Goal: Task Accomplishment & Management: Use online tool/utility

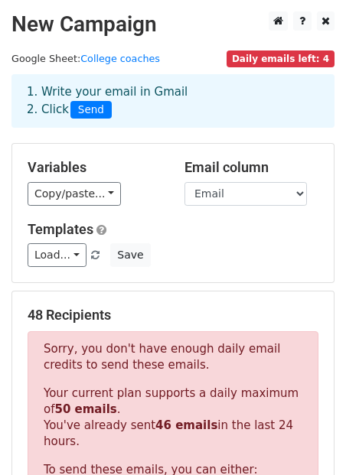
click at [199, 259] on div "Load... Jaime Magallanes WINGER/STRIKER/CAM-MLSNEXT SF GLENS ACADEMY Save" at bounding box center [173, 255] width 314 height 24
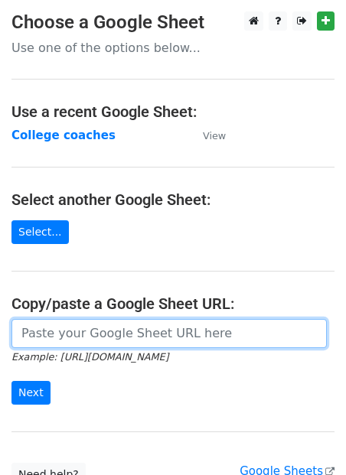
click at [63, 336] on input "url" at bounding box center [168, 333] width 315 height 29
paste input "https://docs.google.com/spreadsheets/d/10YuabJ88vq-BAGGVze_yJs2nntCOvTyTgmRoEJ6…"
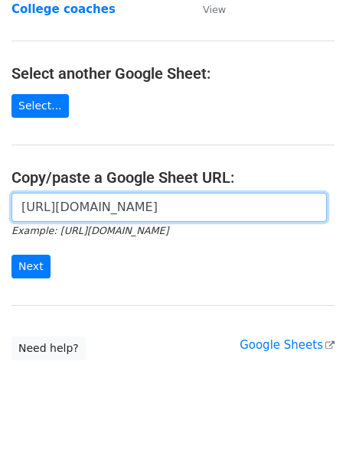
scroll to position [134, 0]
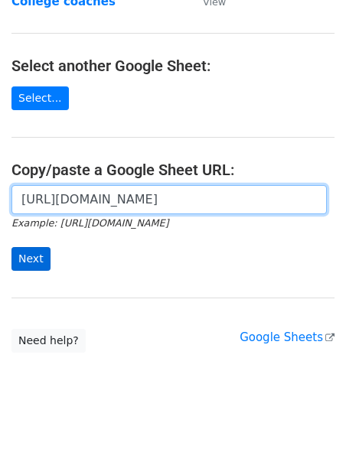
type input "https://docs.google.com/spreadsheets/d/10YuabJ88vq-BAGGVze_yJs2nntCOvTyTgmRoEJ6…"
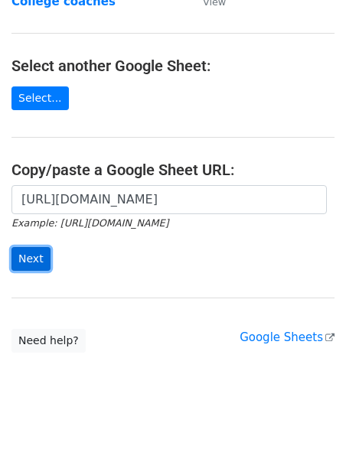
scroll to position [0, 0]
click at [28, 261] on input "Next" at bounding box center [30, 259] width 39 height 24
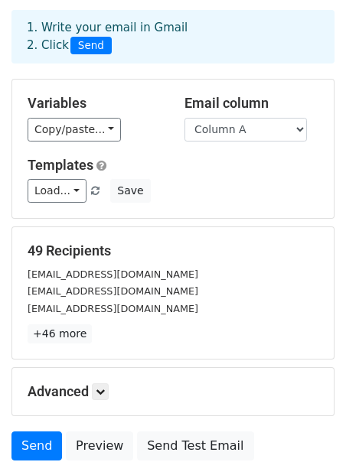
scroll to position [48, 0]
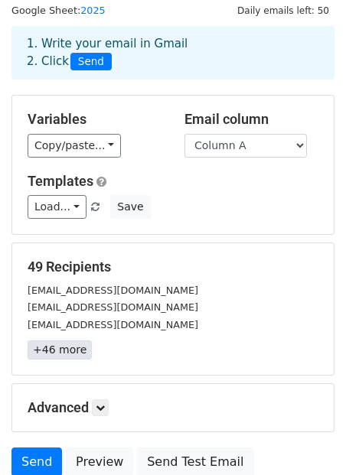
click at [47, 348] on link "+46 more" at bounding box center [60, 349] width 64 height 19
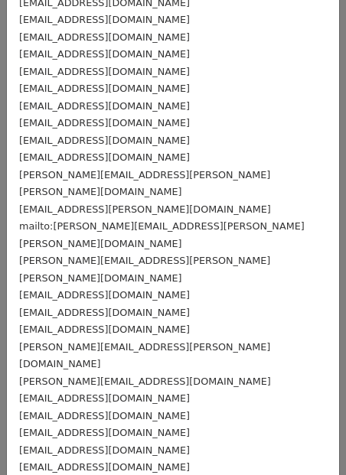
scroll to position [0, 0]
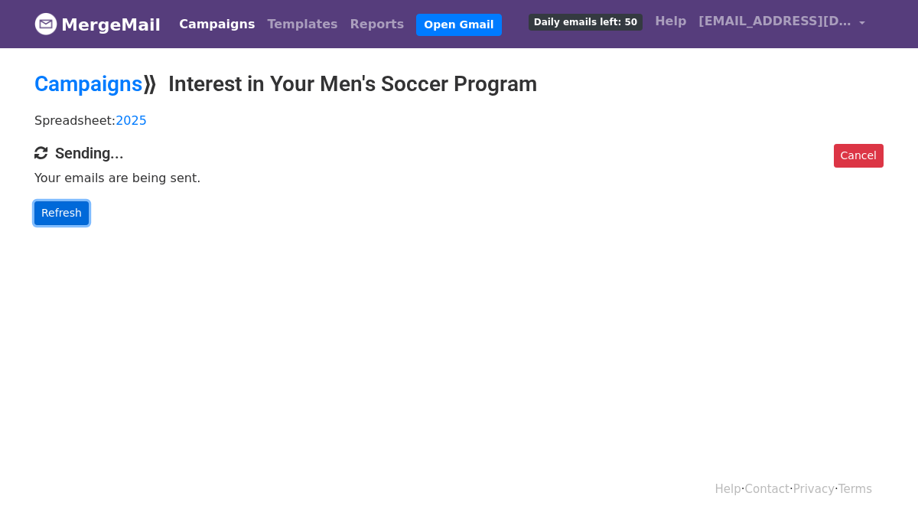
click at [60, 203] on link "Refresh" at bounding box center [61, 213] width 54 height 24
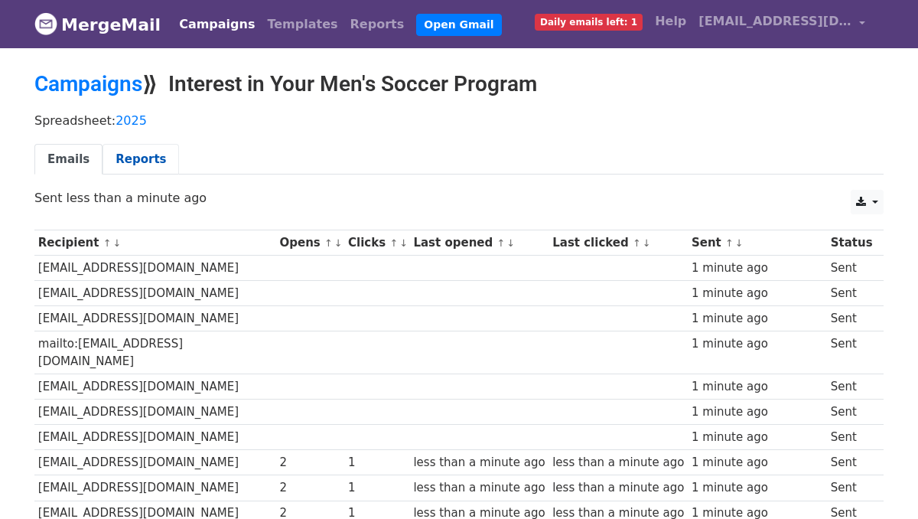
click at [120, 163] on link "Reports" at bounding box center [140, 159] width 76 height 31
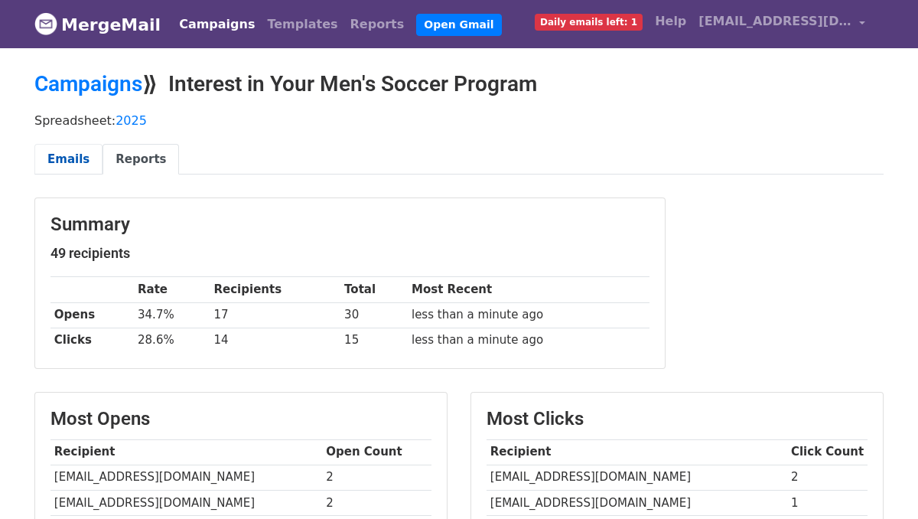
click at [74, 161] on link "Emails" at bounding box center [68, 159] width 68 height 31
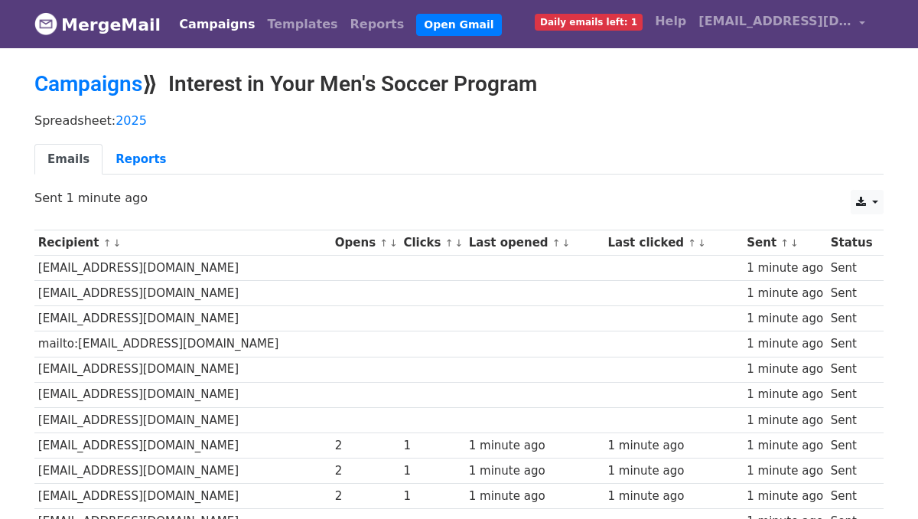
click at [603, 16] on span "Daily emails left: 1" at bounding box center [589, 22] width 108 height 17
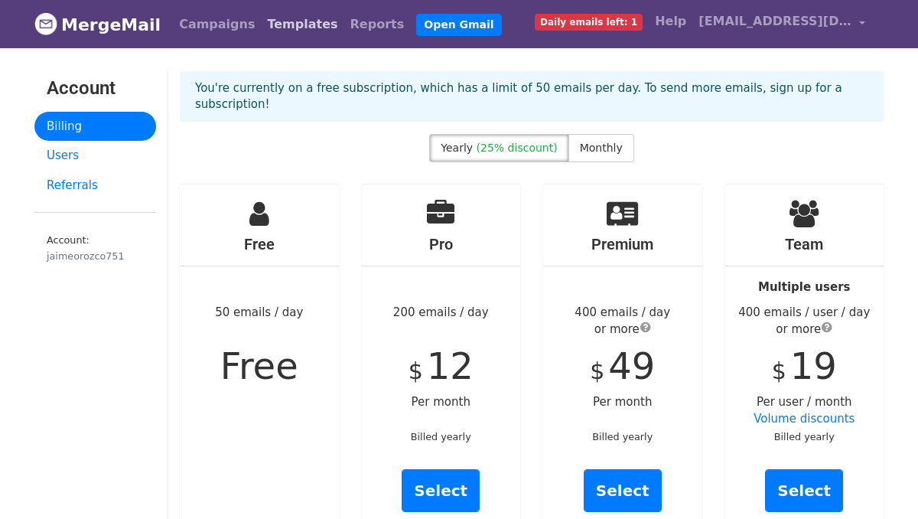
click at [274, 33] on link "Templates" at bounding box center [302, 24] width 83 height 31
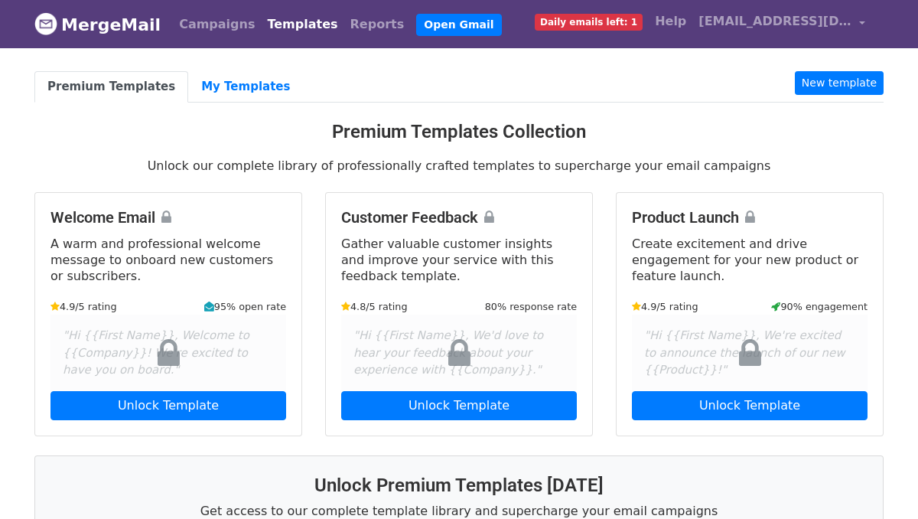
click at [181, 42] on nav "MergeMail Campaigns Templates Reports Open Gmail Daily emails left: 1 Help jaim…" at bounding box center [458, 24] width 849 height 48
click at [192, 35] on link "Campaigns" at bounding box center [217, 24] width 88 height 31
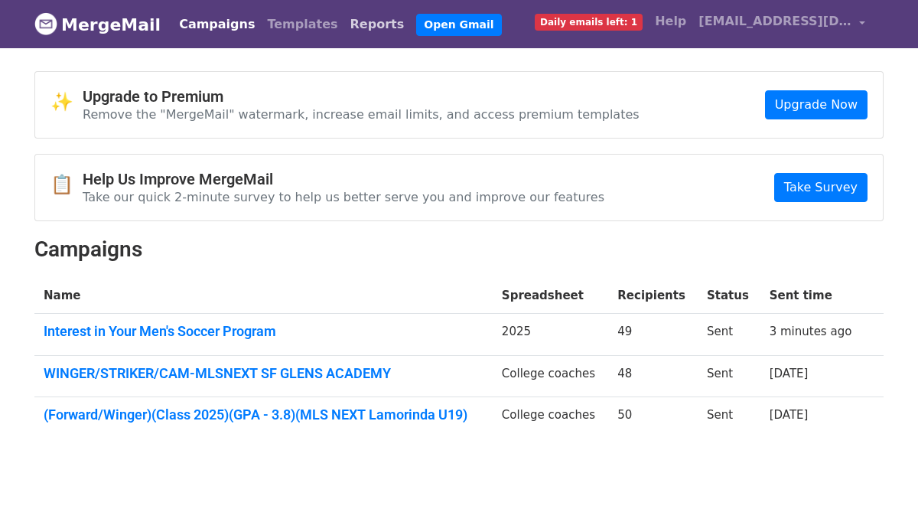
click at [344, 31] on link "Reports" at bounding box center [377, 24] width 67 height 31
click at [344, 18] on link "Reports" at bounding box center [377, 24] width 67 height 31
click at [344, 24] on link "Reports" at bounding box center [377, 24] width 67 height 31
click at [150, 330] on link "Interest in Your Men's Soccer Program" at bounding box center [264, 331] width 440 height 17
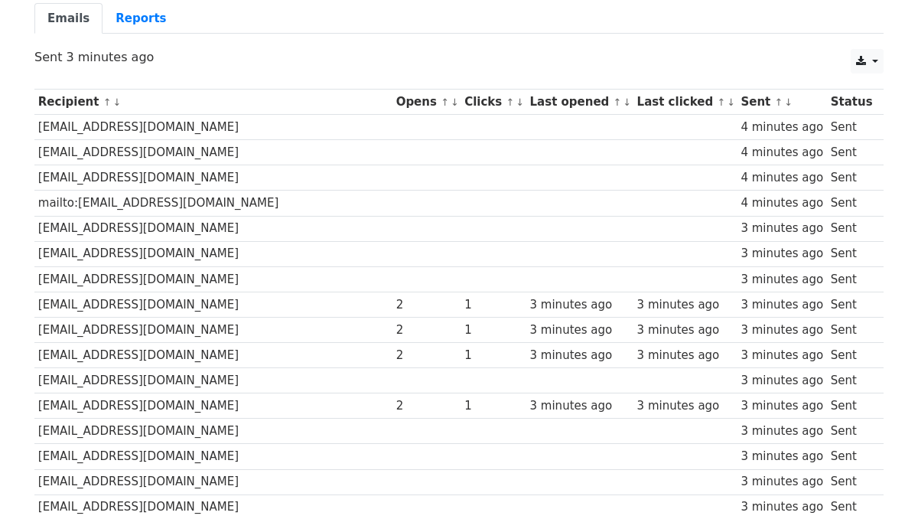
scroll to position [139, 0]
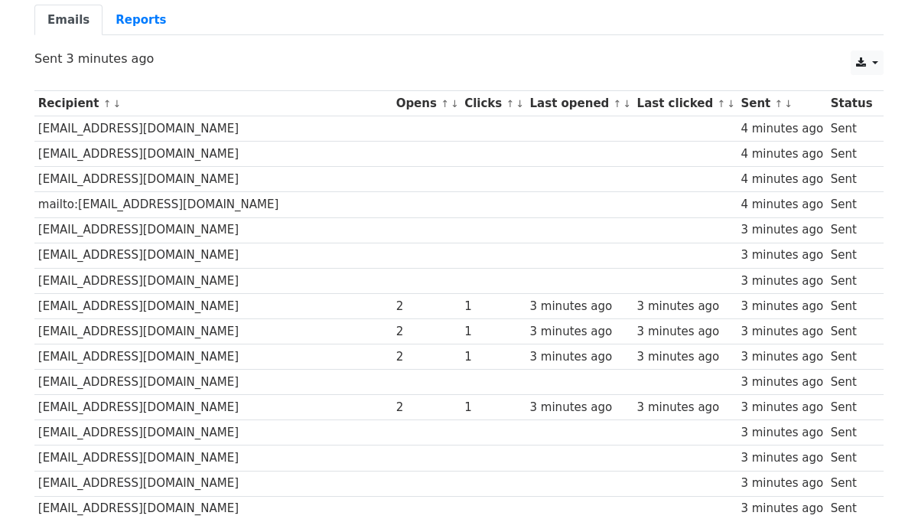
click at [396, 359] on div "2" at bounding box center [426, 357] width 61 height 18
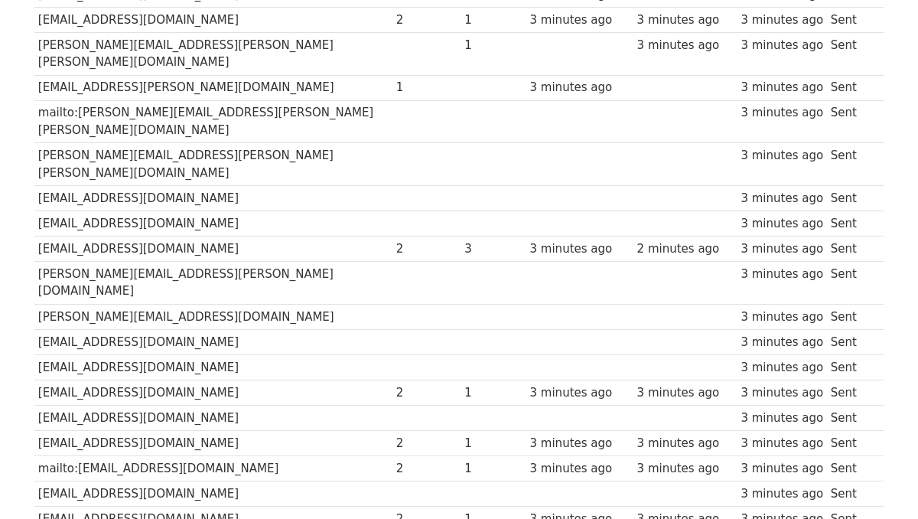
scroll to position [0, 0]
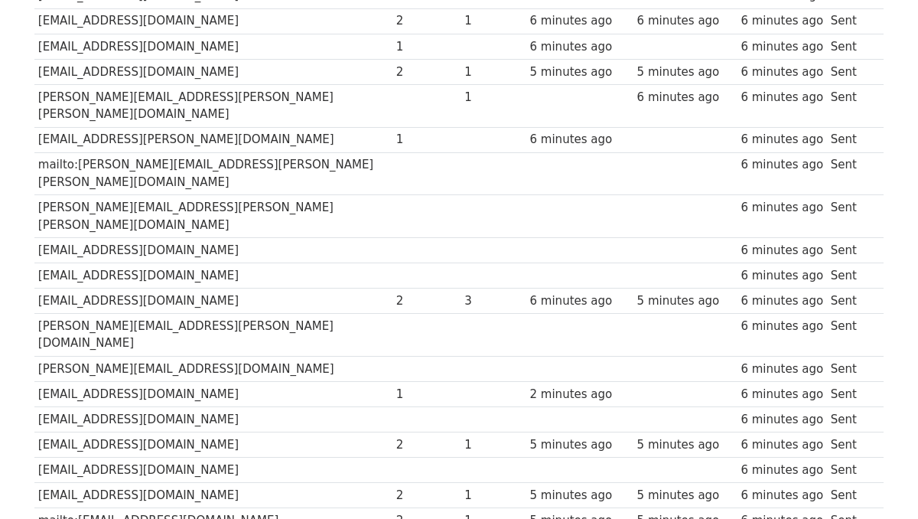
scroll to position [652, 0]
